Goal: Communication & Community: Participate in discussion

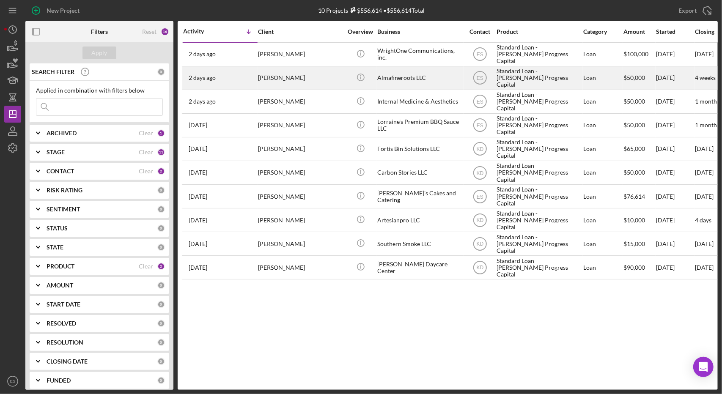
click at [436, 79] on div "Almafineroots LLC" at bounding box center [419, 78] width 85 height 22
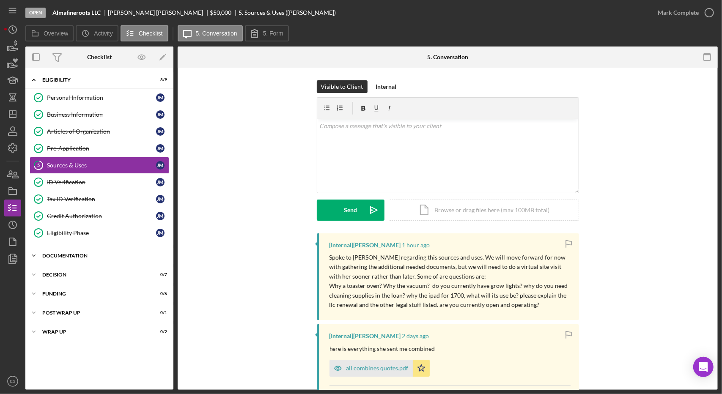
click at [63, 255] on div "Documentation" at bounding box center [102, 255] width 121 height 5
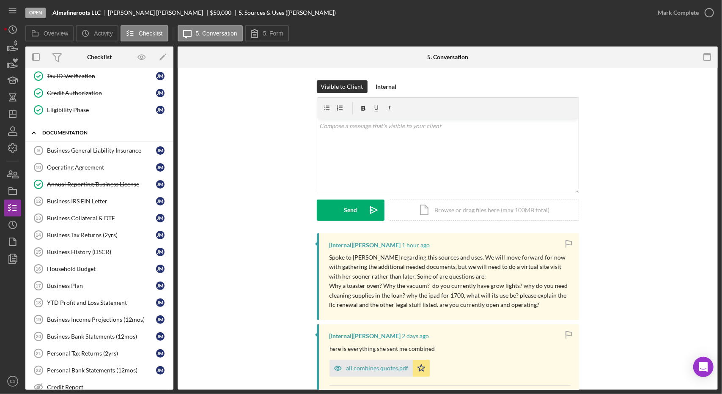
scroll to position [124, 0]
click at [385, 83] on div "Internal" at bounding box center [386, 86] width 21 height 13
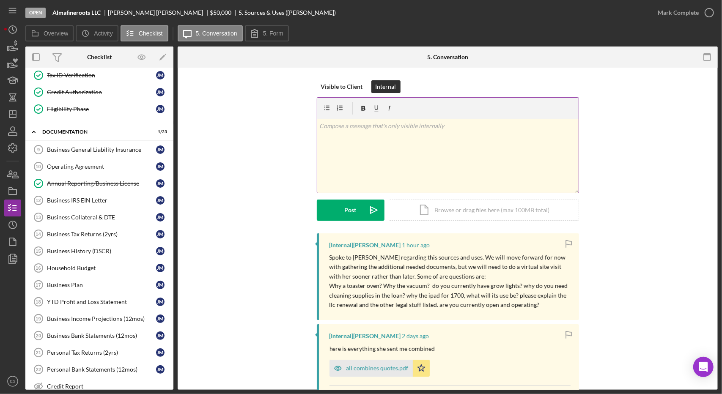
click at [398, 155] on div "v Color teal Color pink Remove color Add row above Add row below Add column bef…" at bounding box center [448, 156] width 262 height 74
click at [343, 215] on button "Post Icon/icon-invite-send" at bounding box center [351, 210] width 68 height 21
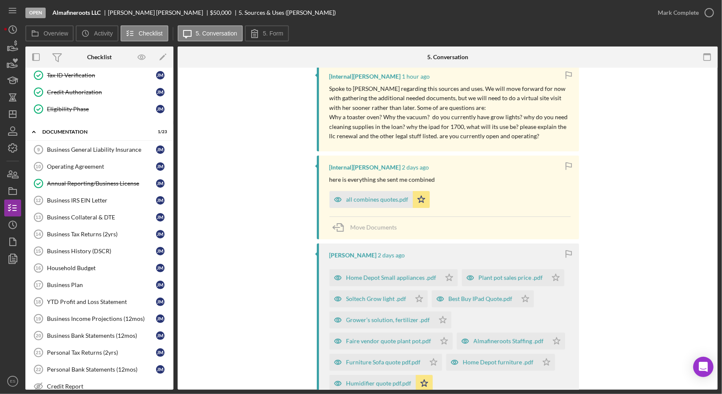
scroll to position [0, 0]
